Goal: Book appointment/travel/reservation

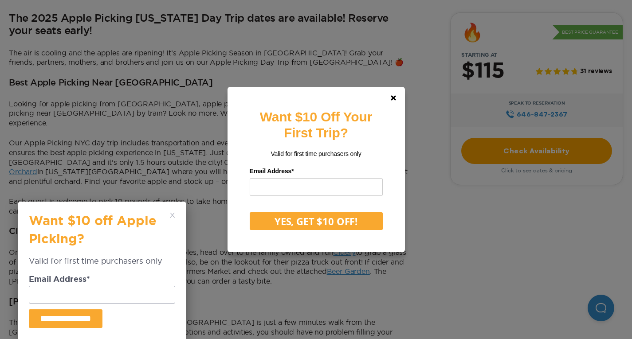
scroll to position [355, 0]
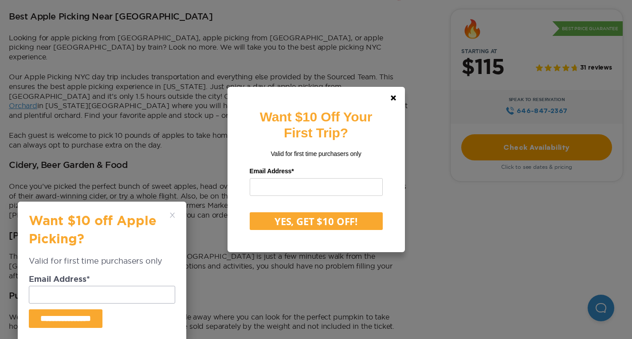
click at [170, 213] on div "**********" at bounding box center [102, 270] width 146 height 115
click at [180, 214] on div "**********" at bounding box center [102, 271] width 169 height 138
click at [396, 94] on link at bounding box center [393, 97] width 21 height 21
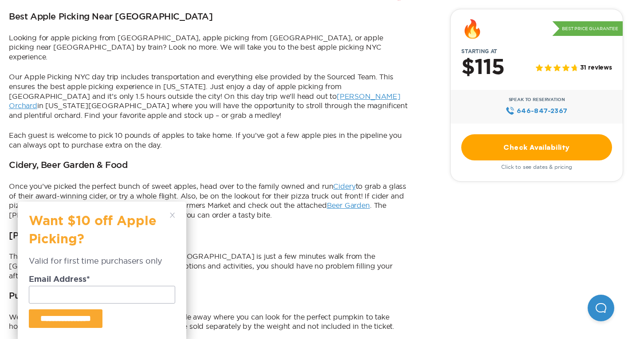
click at [168, 214] on div "**********" at bounding box center [102, 270] width 146 height 115
click at [172, 213] on icon at bounding box center [172, 215] width 5 height 5
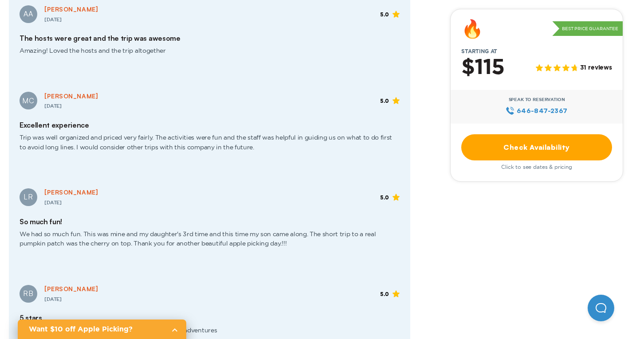
scroll to position [1198, 0]
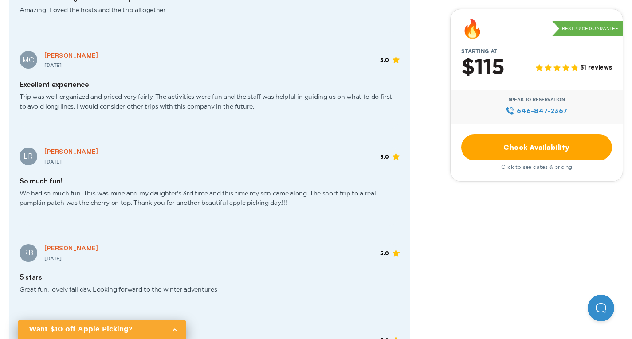
click at [461, 151] on link "Check Availability" at bounding box center [536, 147] width 151 height 26
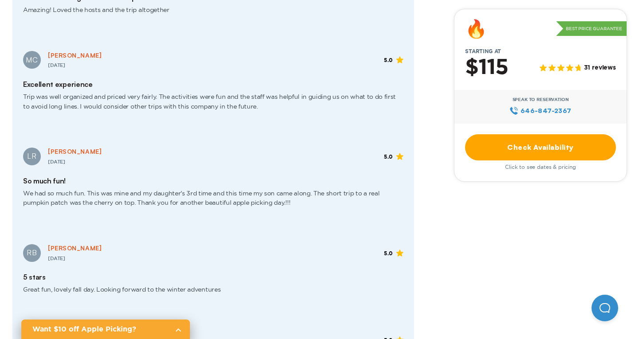
scroll to position [0, 0]
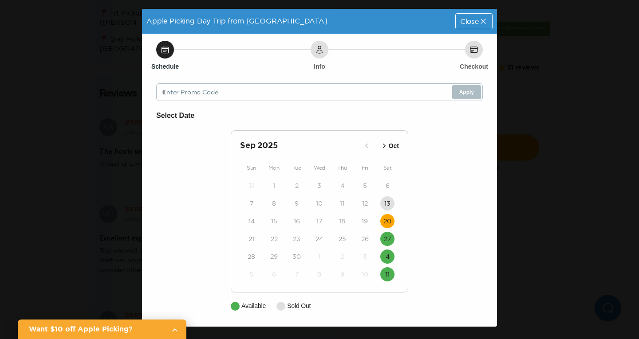
click at [387, 221] on time "20" at bounding box center [387, 221] width 8 height 9
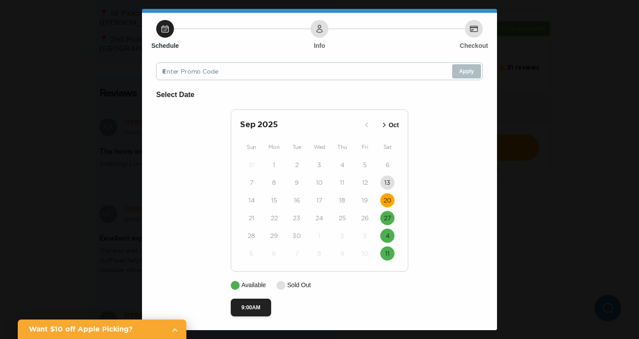
scroll to position [23, 0]
click at [388, 222] on button "27" at bounding box center [387, 218] width 14 height 14
click at [384, 220] on time "27" at bounding box center [387, 217] width 7 height 9
click at [384, 195] on button "20" at bounding box center [387, 200] width 14 height 14
drag, startPoint x: 383, startPoint y: 209, endPoint x: 383, endPoint y: 215, distance: 6.3
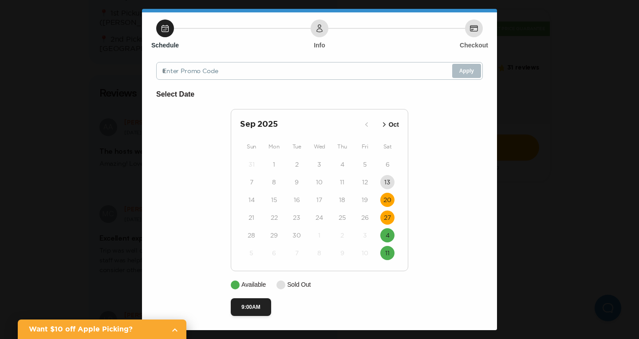
click at [383, 209] on div "31 1 2 3 4 5 6 7 8 9 10 11 12 13 14 15 16 17 18 19 20 21 22 23 24 25 26 27 28 2…" at bounding box center [319, 209] width 159 height 106
click at [385, 218] on time "27" at bounding box center [387, 217] width 7 height 9
click at [391, 225] on div "27" at bounding box center [387, 218] width 23 height 18
click at [389, 220] on button "27" at bounding box center [387, 218] width 14 height 14
click at [386, 131] on button "Oct" at bounding box center [389, 125] width 24 height 15
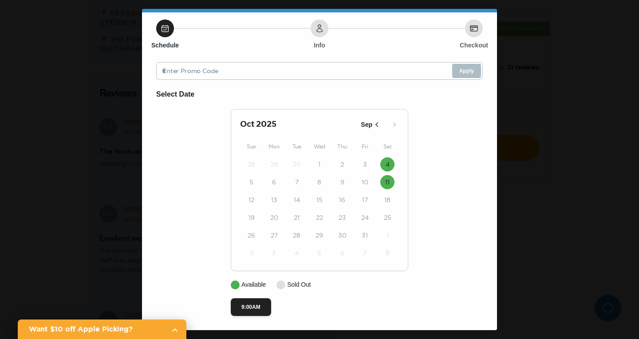
click at [124, 181] on div "Apple Picking Day Trip from NYC Date: Sep 27, 2025 Close Schedule Info Checkout…" at bounding box center [319, 169] width 639 height 339
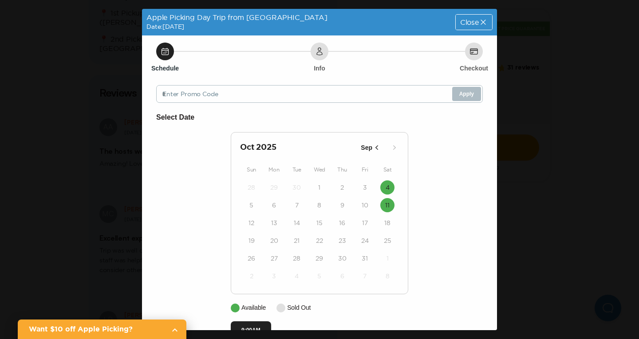
click at [478, 30] on div "Apple Picking Day Trip from NYC Date: Sep 27, 2025 Close" at bounding box center [319, 22] width 355 height 27
click at [479, 22] on icon at bounding box center [483, 22] width 9 height 9
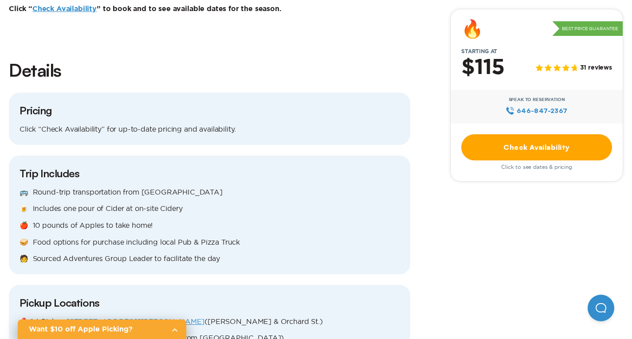
scroll to position [932, 0]
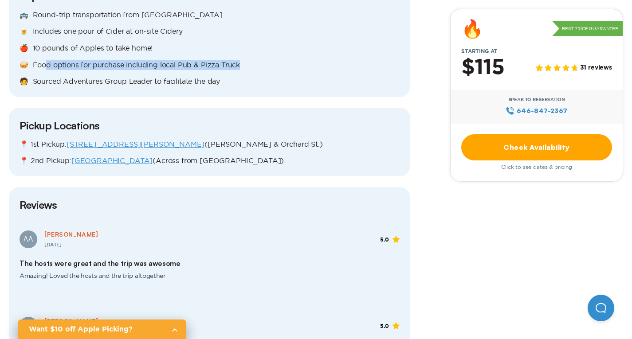
drag, startPoint x: 125, startPoint y: 162, endPoint x: 322, endPoint y: 166, distance: 197.1
click at [322, 70] on p "🥪 Food options for purchase including local Pub & Pizza Truck" at bounding box center [210, 65] width 380 height 10
click at [285, 87] on p "🧑 Sourced Adventures Group Leader to facilitate the day" at bounding box center [210, 82] width 380 height 10
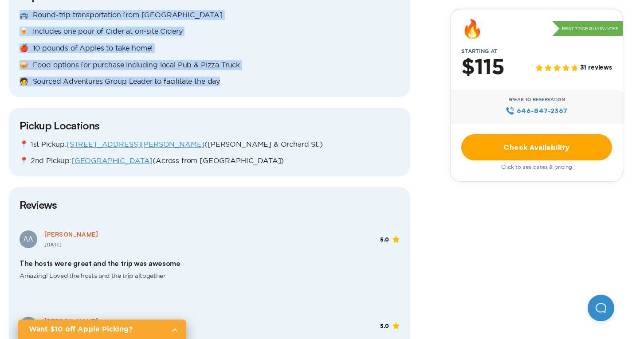
drag, startPoint x: 303, startPoint y: 180, endPoint x: 95, endPoint y: 111, distance: 218.8
click at [95, 97] on div "Trip Includes 🚌 Round-trip transportation from NYC 🍺 Includes one pour of Cider…" at bounding box center [210, 37] width 402 height 119
click at [123, 87] on div "🚌 Round-trip transportation from NYC 🍺 Includes one pour of Cider at on-site Ci…" at bounding box center [210, 48] width 380 height 76
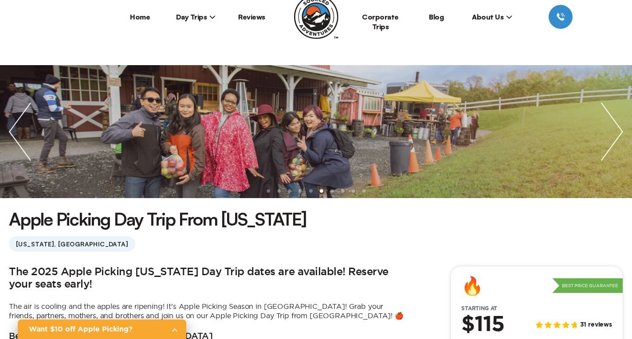
scroll to position [0, 0]
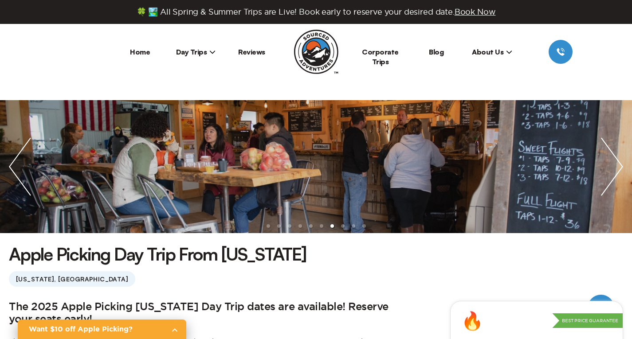
click at [210, 53] on icon at bounding box center [212, 52] width 6 height 6
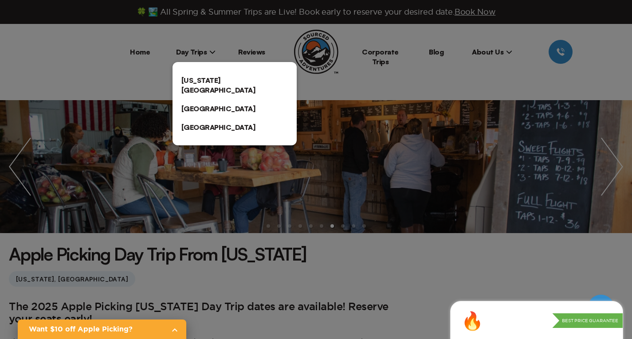
click at [215, 80] on link "[US_STATE][GEOGRAPHIC_DATA]" at bounding box center [235, 85] width 124 height 28
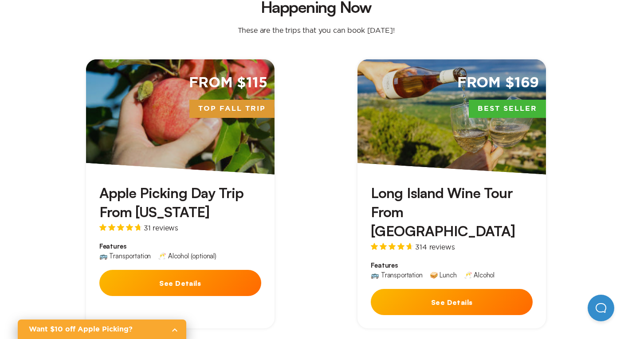
scroll to position [133, 0]
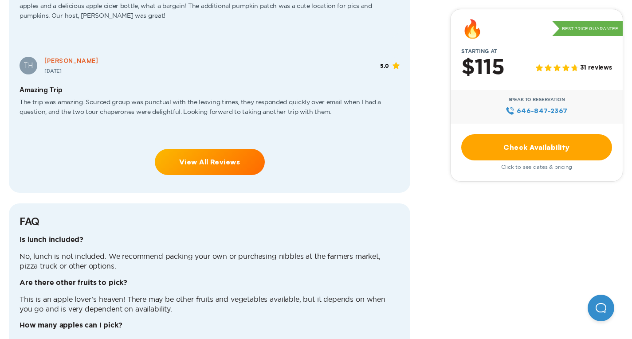
scroll to position [1908, 0]
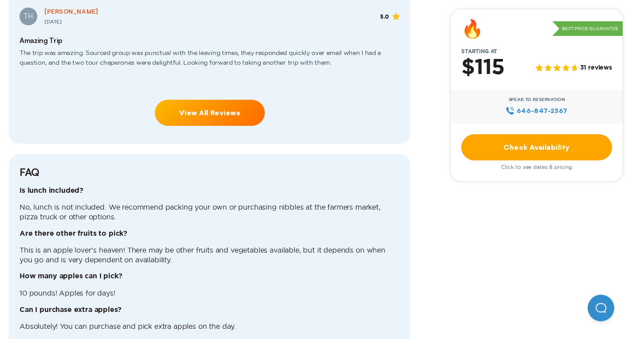
click at [237, 126] on link "View All Reviews" at bounding box center [210, 113] width 110 height 26
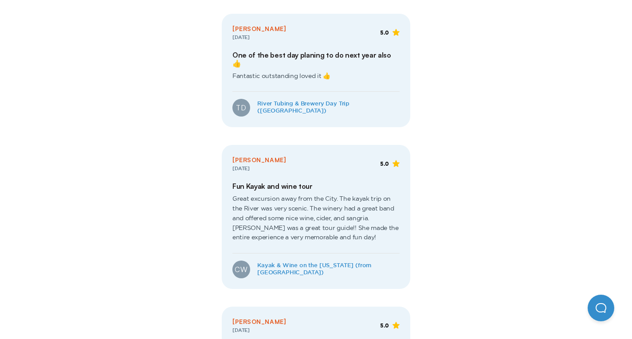
scroll to position [577, 0]
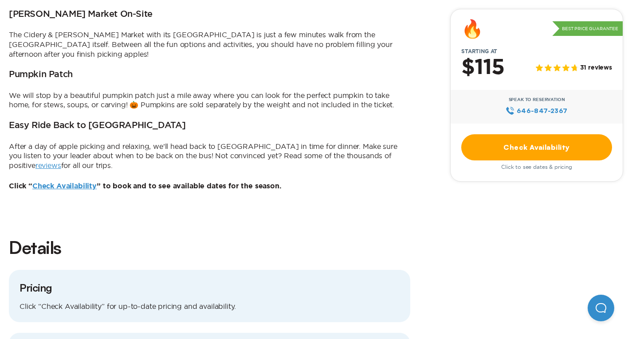
scroll to position [1908, 0]
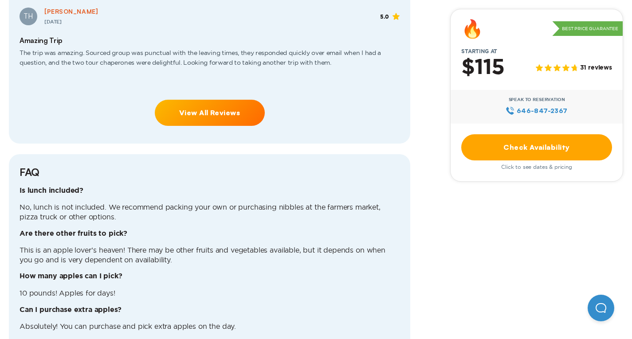
drag, startPoint x: 135, startPoint y: 95, endPoint x: 192, endPoint y: 143, distance: 74.6
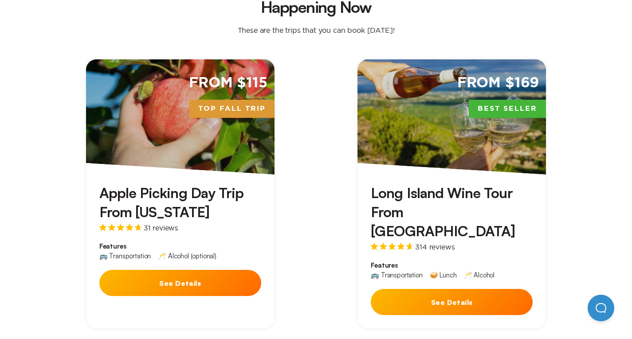
click at [167, 175] on div "Apple Picking Day Trip From New York 31 reviews Features 🚌 Transportation 🥂 Alc…" at bounding box center [180, 242] width 189 height 135
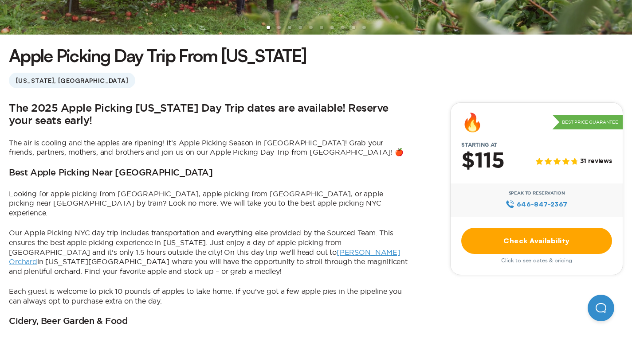
scroll to position [222, 0]
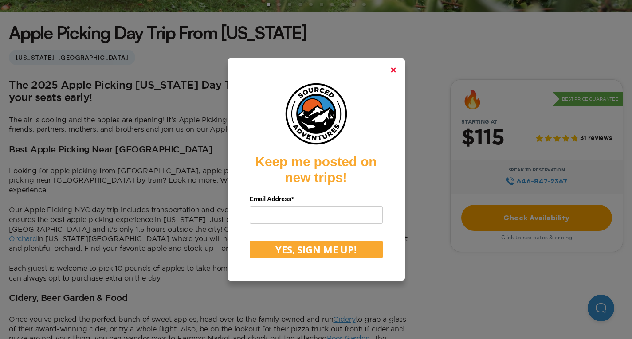
click at [397, 75] on link at bounding box center [393, 69] width 21 height 21
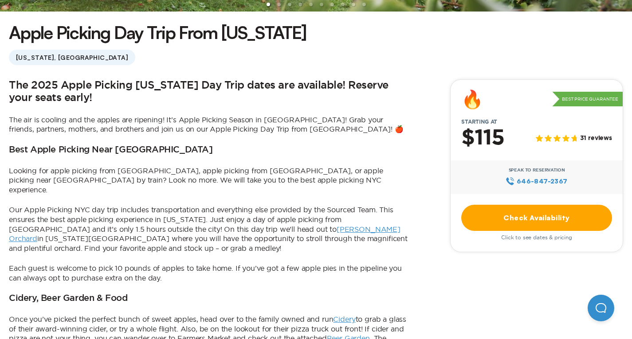
click at [467, 207] on link "Check Availability" at bounding box center [536, 218] width 151 height 26
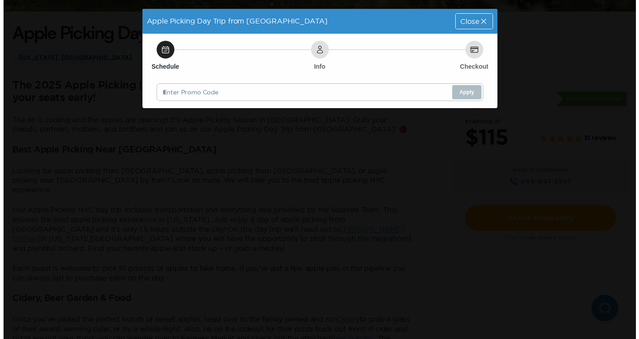
scroll to position [0, 0]
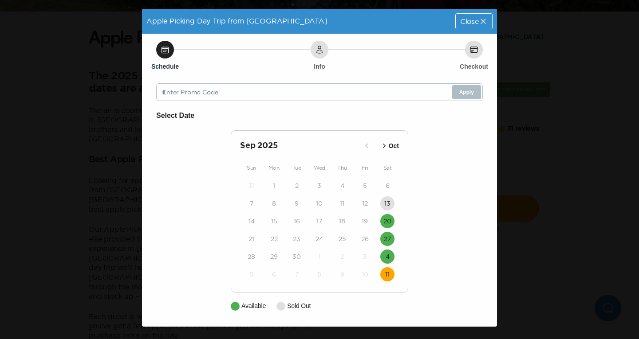
click at [390, 276] on time "11" at bounding box center [387, 274] width 4 height 9
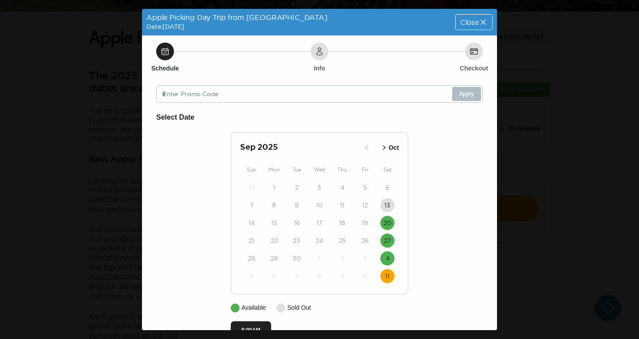
scroll to position [23, 0]
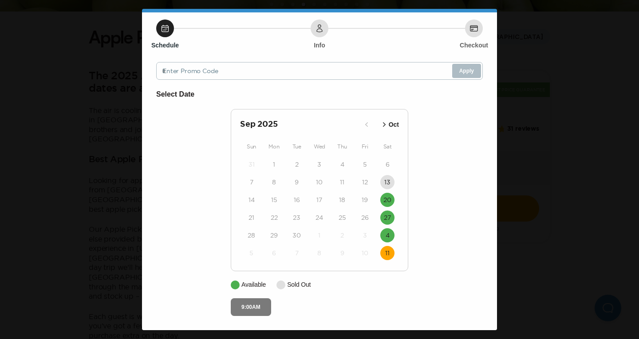
click at [252, 306] on button "9:00AM" at bounding box center [251, 308] width 40 height 18
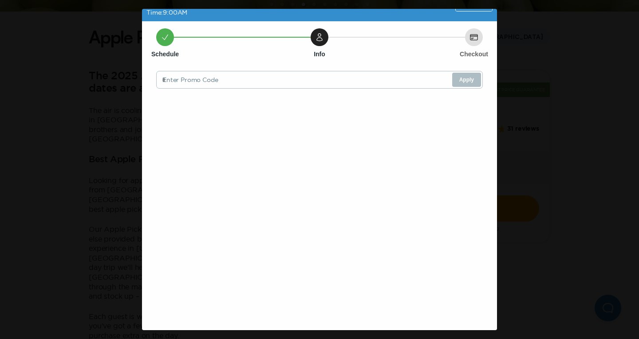
scroll to position [0, 0]
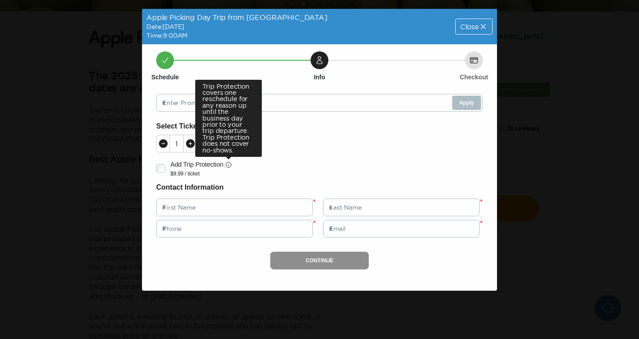
click at [227, 168] on icon at bounding box center [228, 165] width 7 height 7
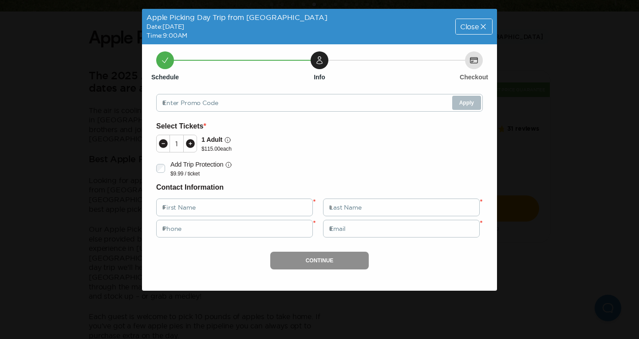
click at [188, 146] on icon at bounding box center [190, 143] width 9 height 9
click at [533, 173] on div "Apple Picking Day Trip from NYC Date: Oct 11, 2025 Time: 9:00AM Close Schedule …" at bounding box center [319, 169] width 639 height 339
click at [463, 25] on span "Close" at bounding box center [469, 26] width 19 height 7
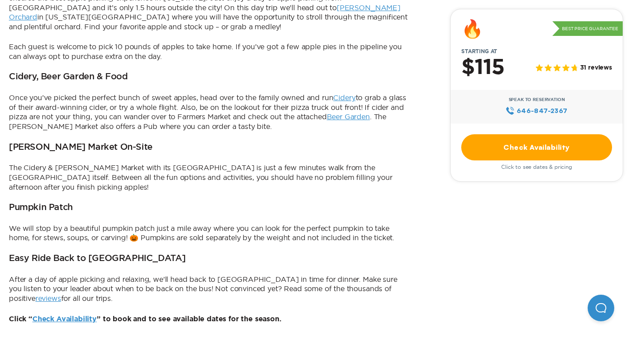
scroll to position [754, 0]
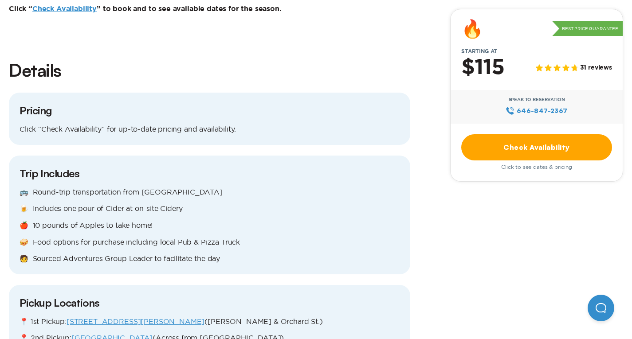
click at [497, 149] on link "Check Availability" at bounding box center [536, 147] width 151 height 26
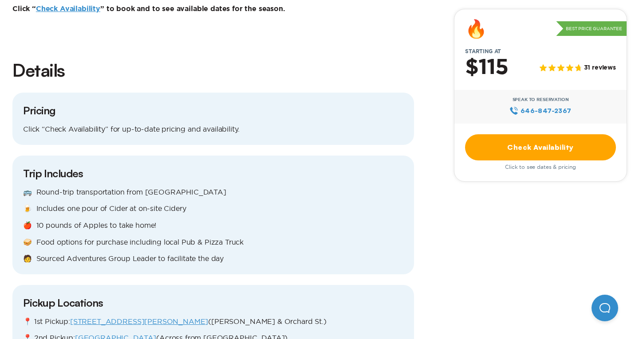
scroll to position [0, 0]
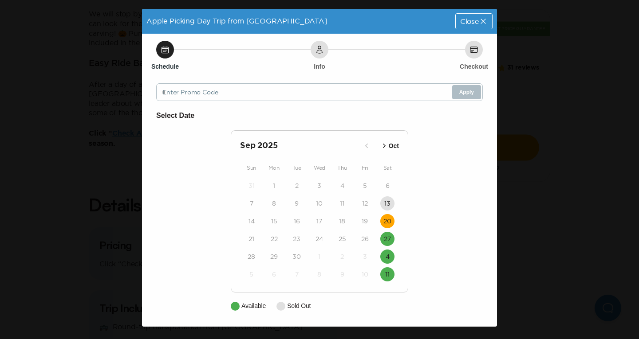
click at [387, 217] on time "20" at bounding box center [387, 221] width 8 height 9
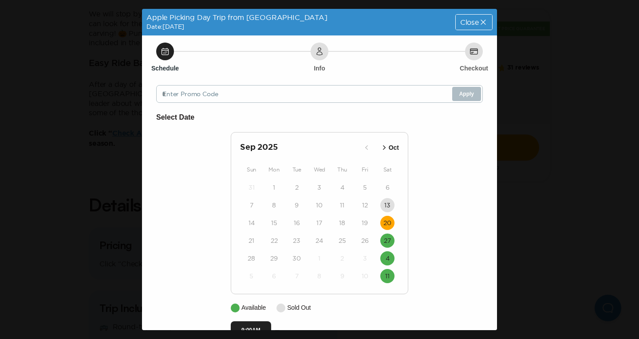
scroll to position [23, 0]
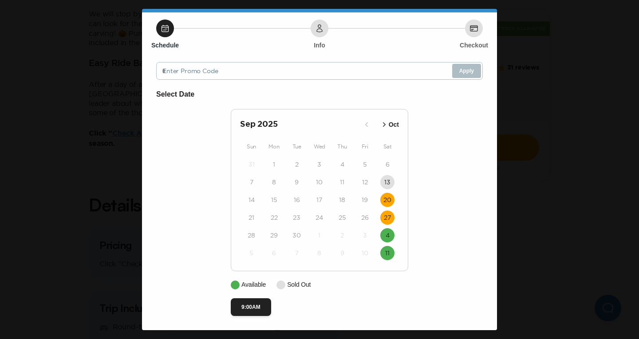
click at [386, 222] on time "27" at bounding box center [387, 217] width 7 height 9
click at [385, 221] on time "27" at bounding box center [387, 217] width 7 height 9
click at [382, 243] on div "4" at bounding box center [387, 236] width 23 height 18
click at [384, 217] on time "27" at bounding box center [387, 217] width 7 height 9
click at [386, 239] on time "4" at bounding box center [388, 235] width 4 height 9
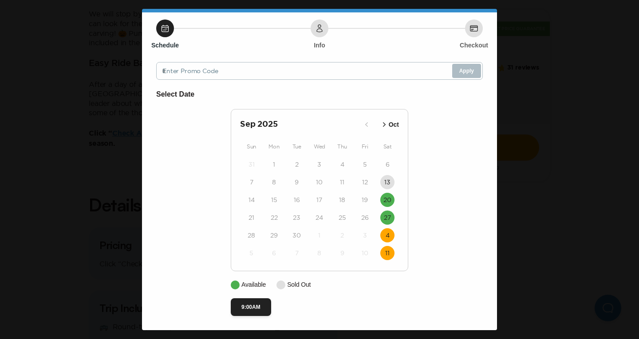
click at [385, 254] on time "11" at bounding box center [387, 253] width 4 height 9
click at [389, 121] on p "Oct" at bounding box center [394, 124] width 10 height 9
click at [366, 125] on p "Sep" at bounding box center [367, 124] width 12 height 9
click at [385, 255] on time "11" at bounding box center [387, 253] width 4 height 9
click at [386, 234] on time "4" at bounding box center [388, 235] width 4 height 9
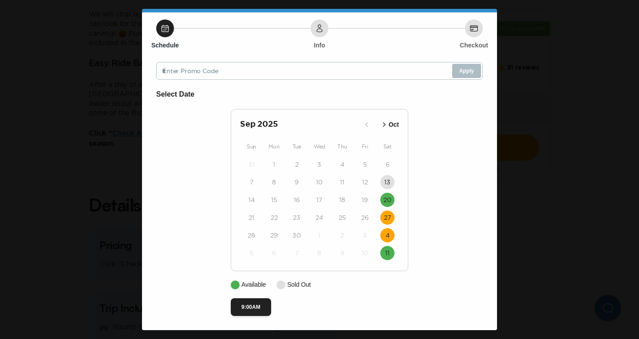
click at [385, 213] on time "27" at bounding box center [387, 217] width 7 height 9
click at [386, 248] on button "11" at bounding box center [387, 253] width 14 height 14
click at [384, 200] on time "20" at bounding box center [387, 200] width 8 height 9
click at [524, 207] on div "Apple Picking Day Trip from NYC Date: Sep 20, 2025 Close Schedule Info Checkout…" at bounding box center [319, 169] width 639 height 339
click at [387, 255] on button "11" at bounding box center [387, 253] width 14 height 14
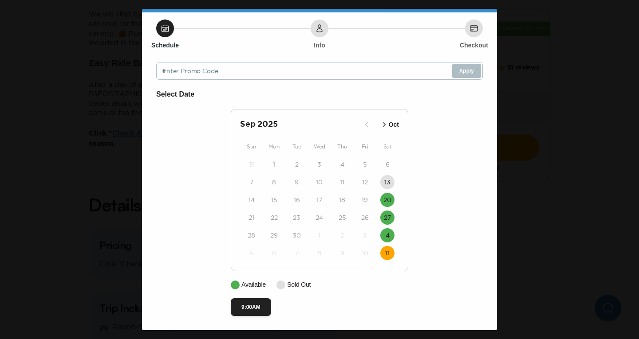
click at [528, 42] on div "Apple Picking Day Trip from NYC Date: Oct 11, 2025 Close Schedule Info Checkout…" at bounding box center [319, 169] width 639 height 339
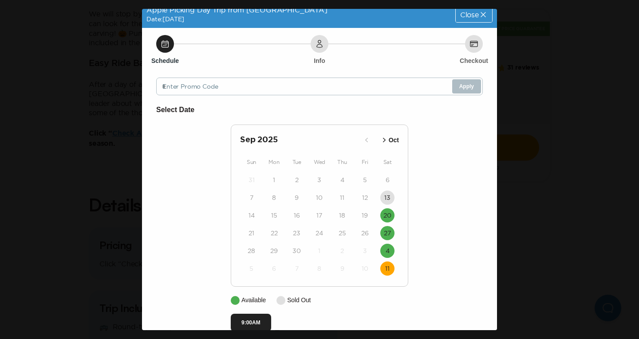
scroll to position [0, 0]
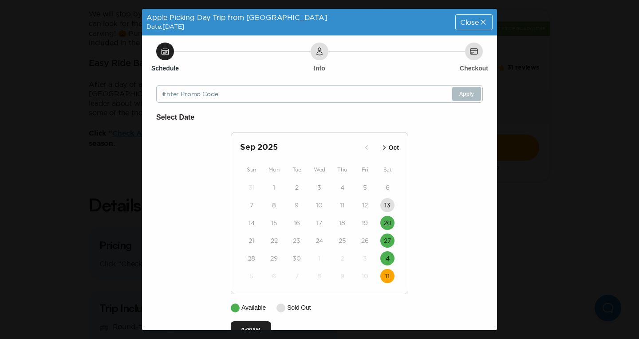
drag, startPoint x: 474, startPoint y: 30, endPoint x: 473, endPoint y: 23, distance: 7.3
click at [473, 28] on div "Apple Picking Day Trip from NYC Date: Oct 11, 2025 Close" at bounding box center [319, 22] width 355 height 27
click at [479, 23] on icon at bounding box center [483, 22] width 9 height 9
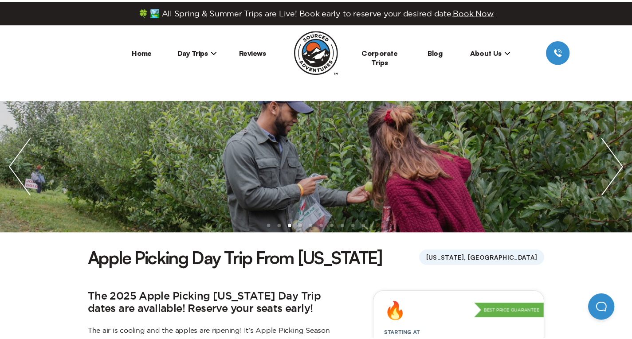
scroll to position [754, 0]
